Goal: Task Accomplishment & Management: Manage account settings

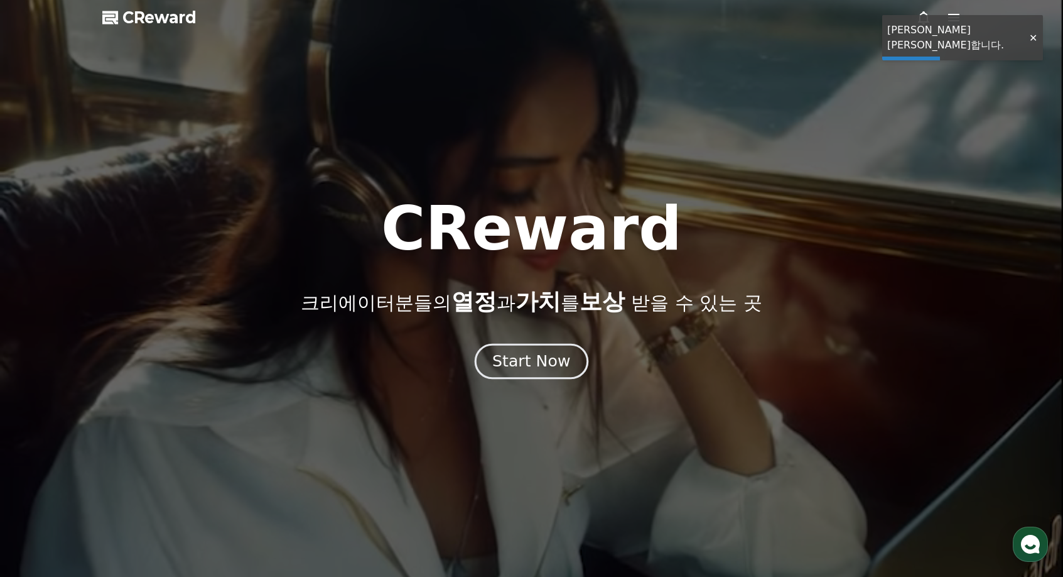
click at [561, 364] on div "Start Now" at bounding box center [531, 361] width 78 height 21
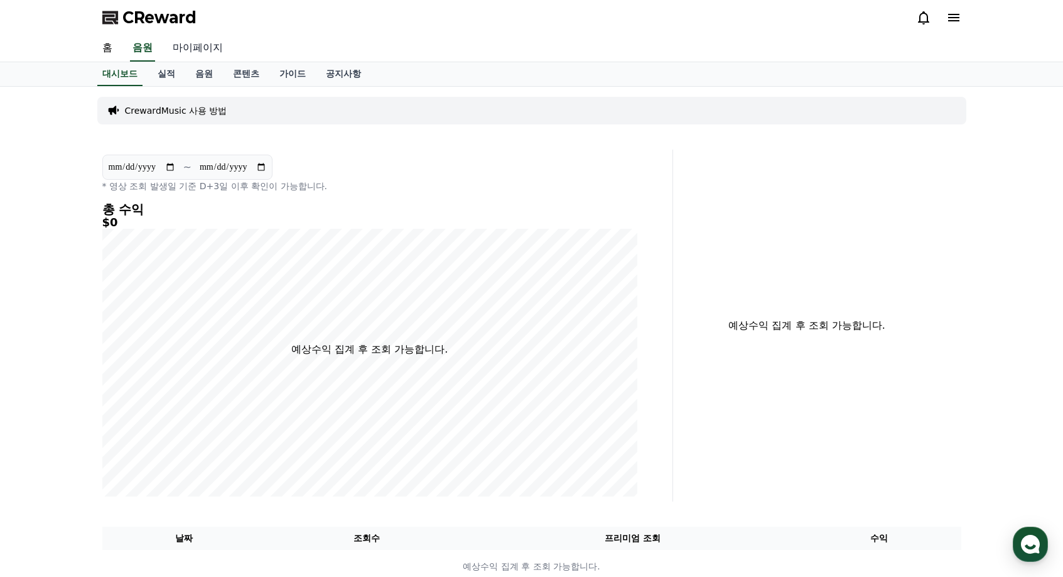
click at [197, 57] on link "마이페이지" at bounding box center [198, 48] width 70 height 26
select select "**********"
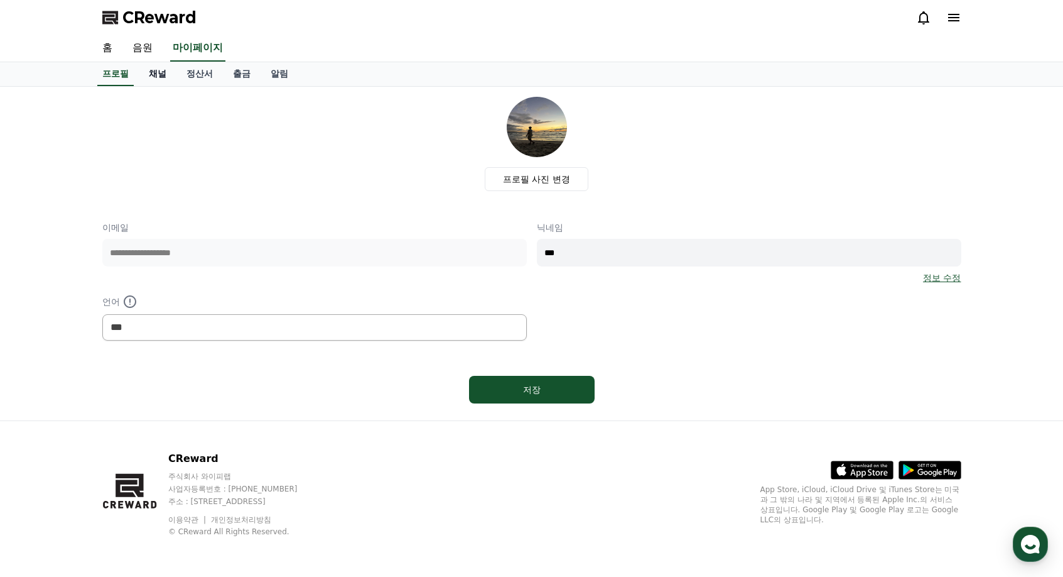
click at [153, 72] on link "채널" at bounding box center [158, 74] width 38 height 24
